Goal: Use online tool/utility: Utilize a website feature to perform a specific function

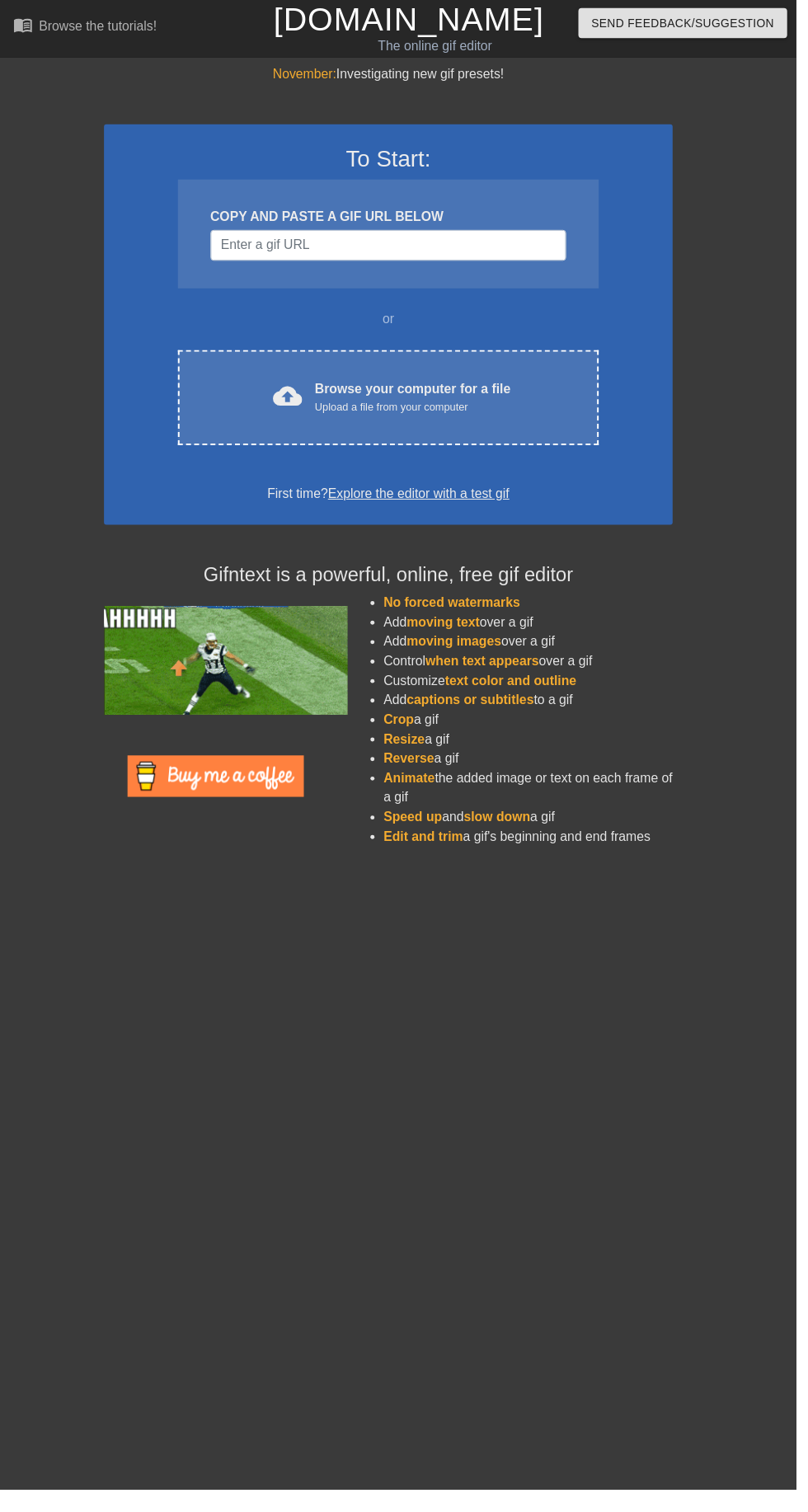
click at [438, 394] on div "Browse your computer for a file Upload a file from your computer" at bounding box center [419, 403] width 199 height 36
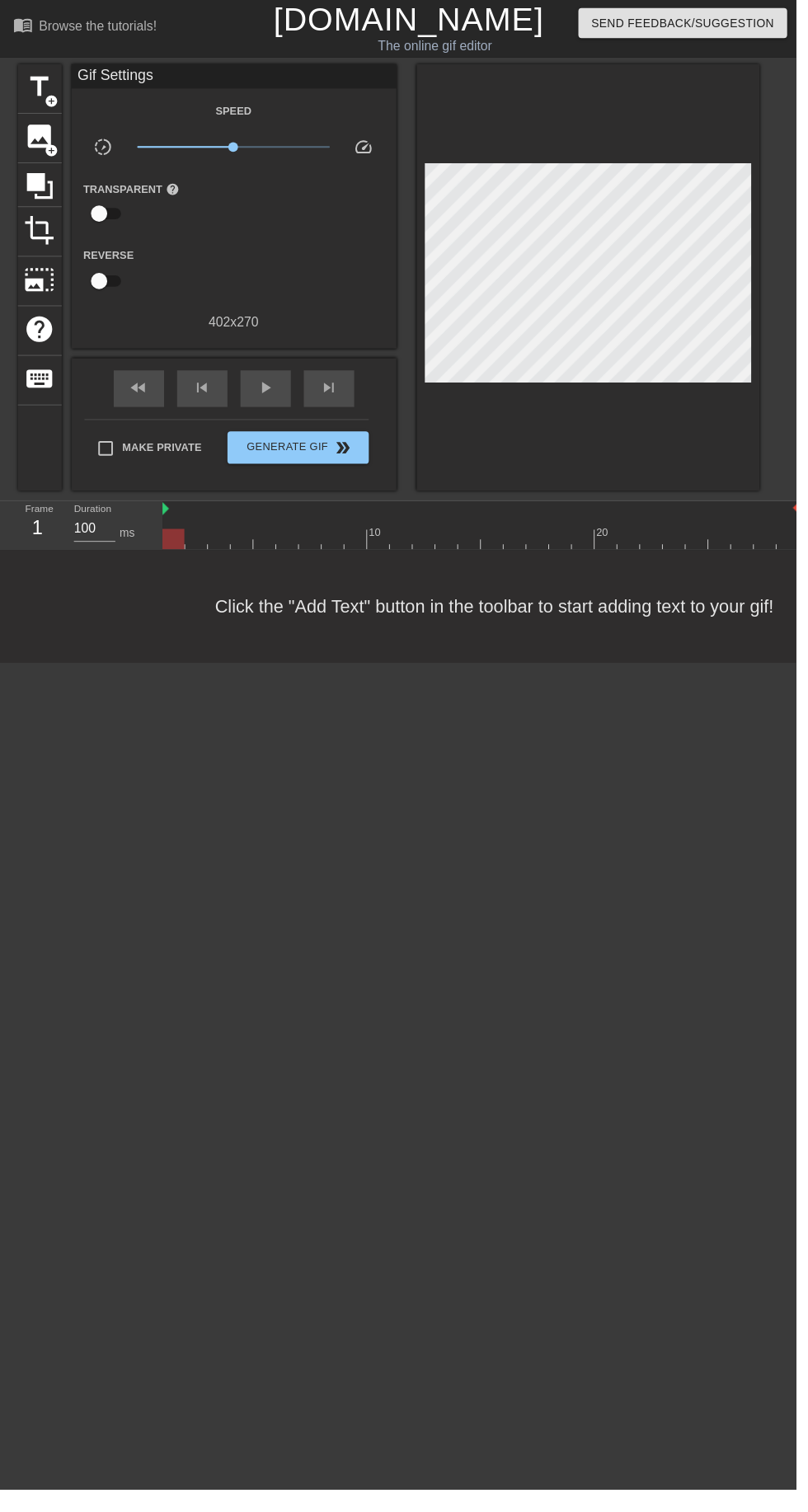
click at [51, 102] on span "add_circle" at bounding box center [52, 103] width 14 height 14
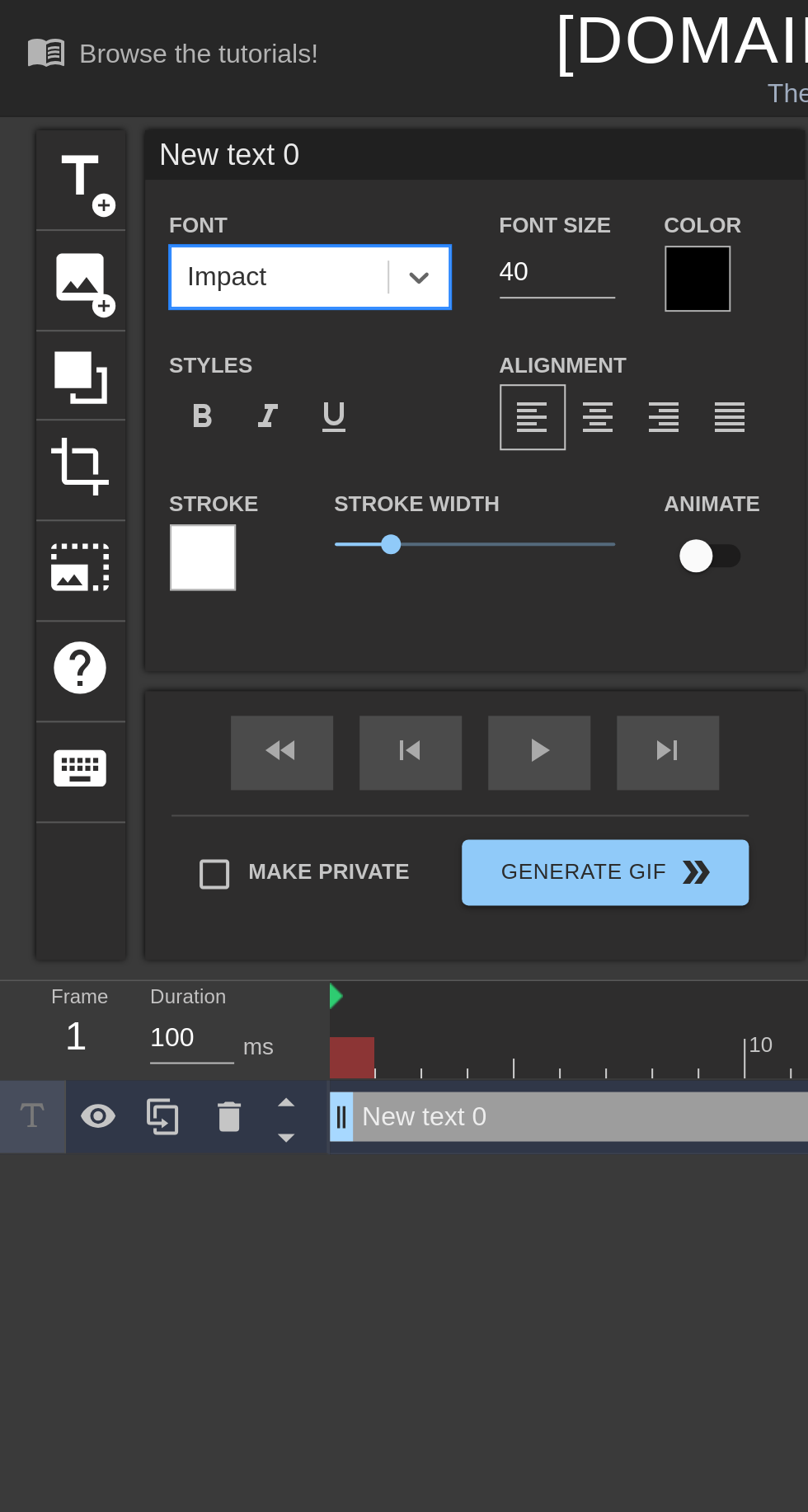
click at [95, 211] on span "format_bold" at bounding box center [101, 209] width 20 height 20
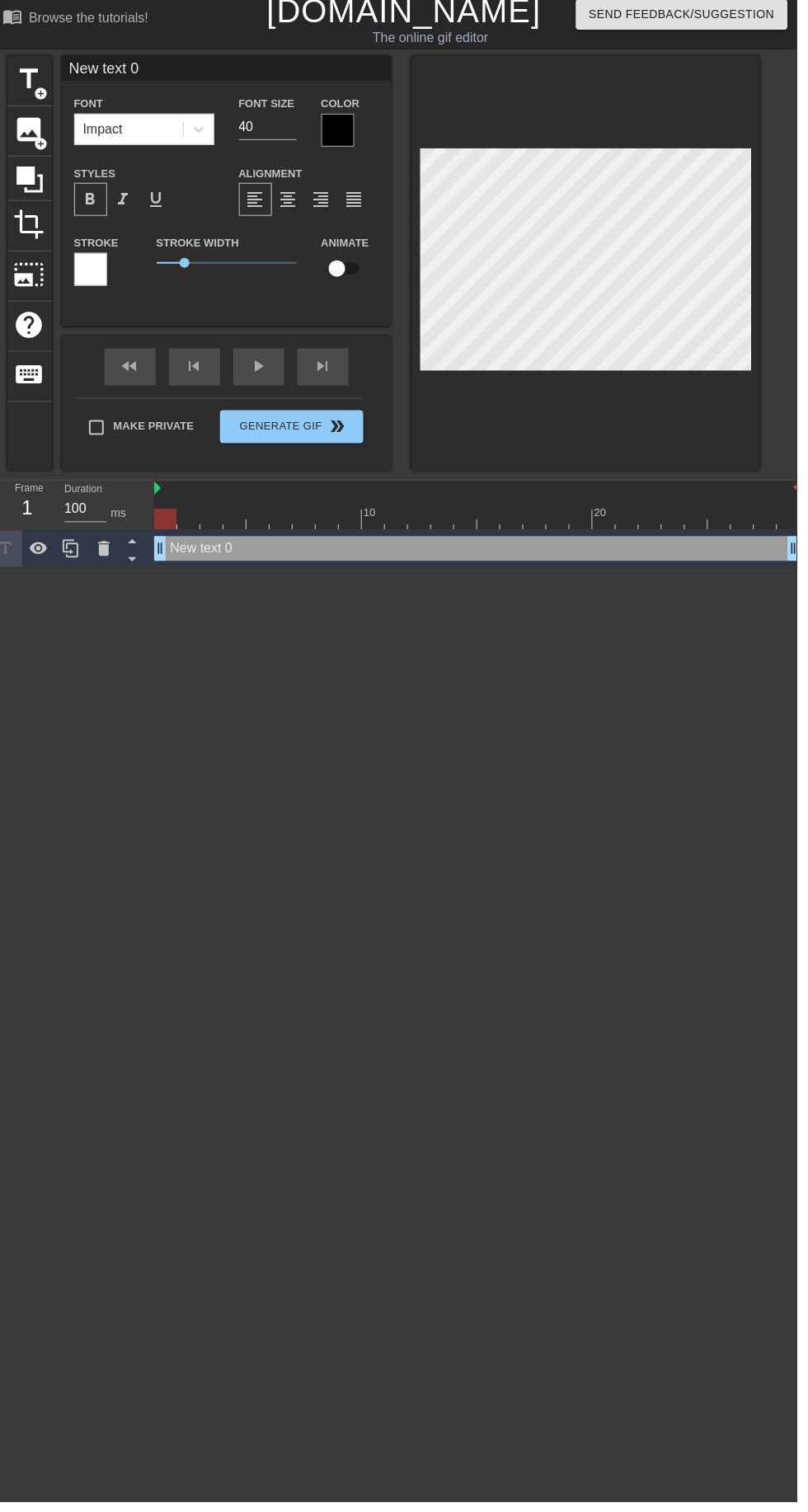
click at [350, 137] on div at bounding box center [349, 139] width 33 height 33
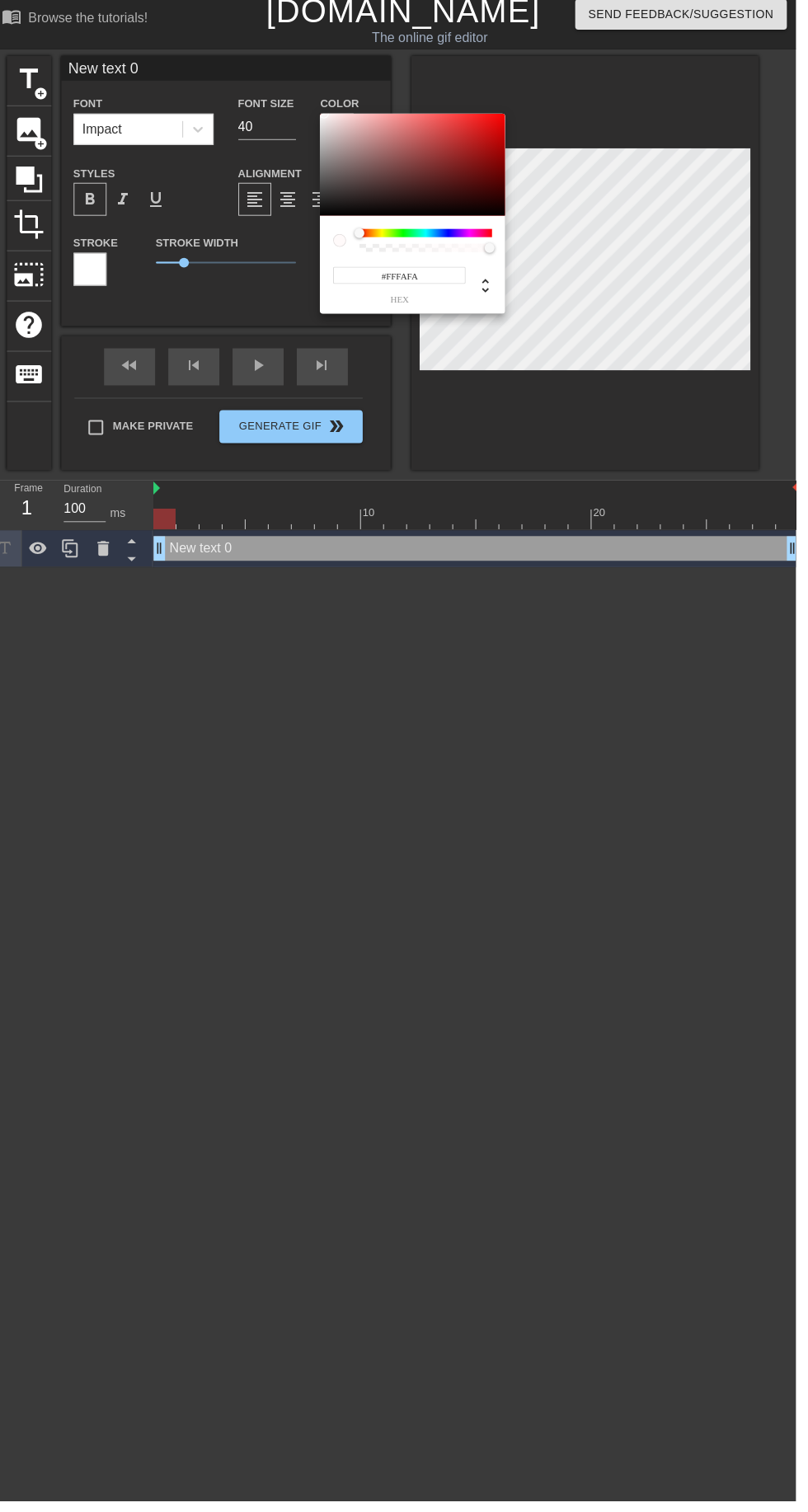
type input "#FFFFFF"
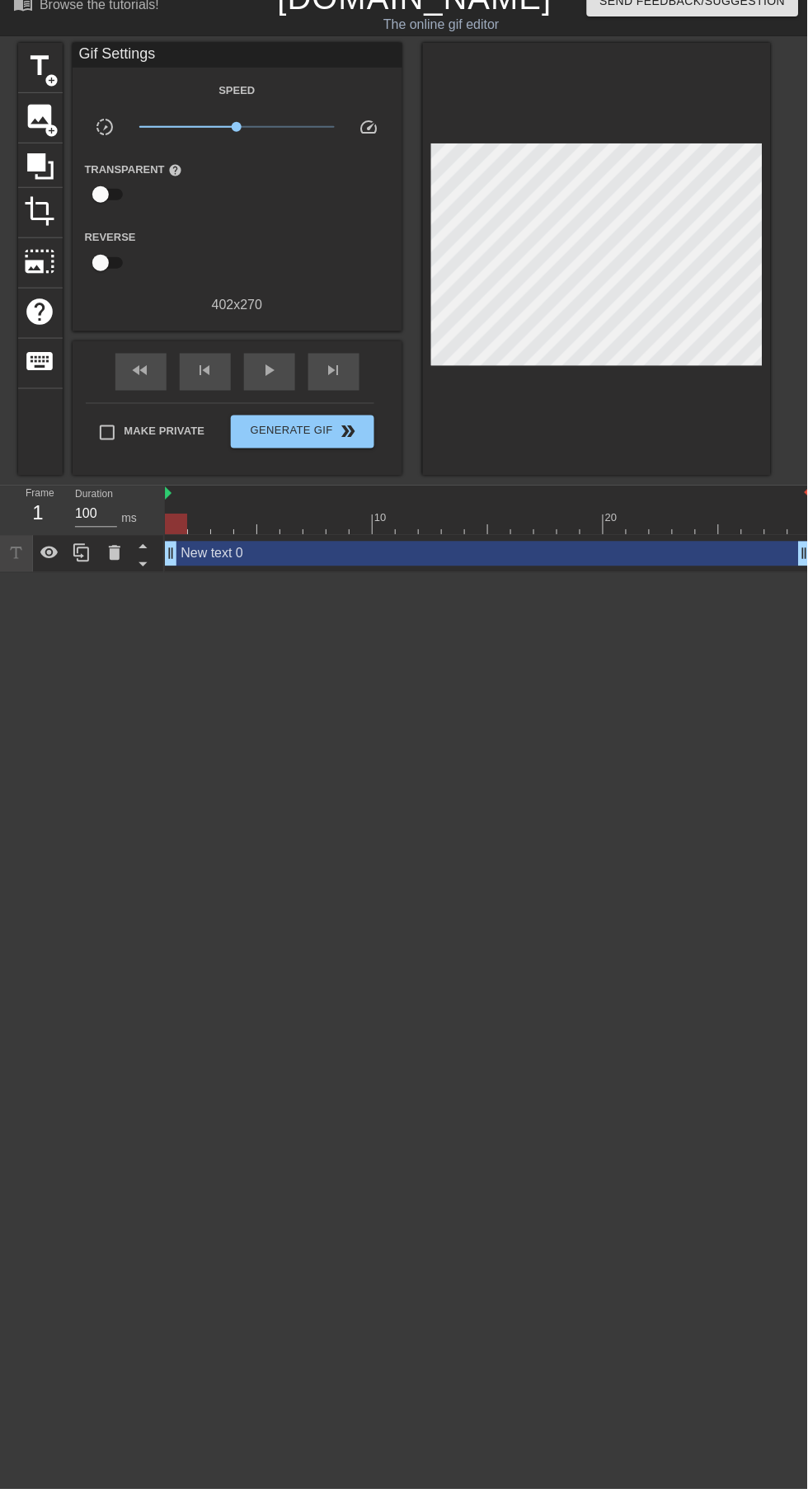
click at [49, 86] on span "title" at bounding box center [40, 88] width 31 height 31
